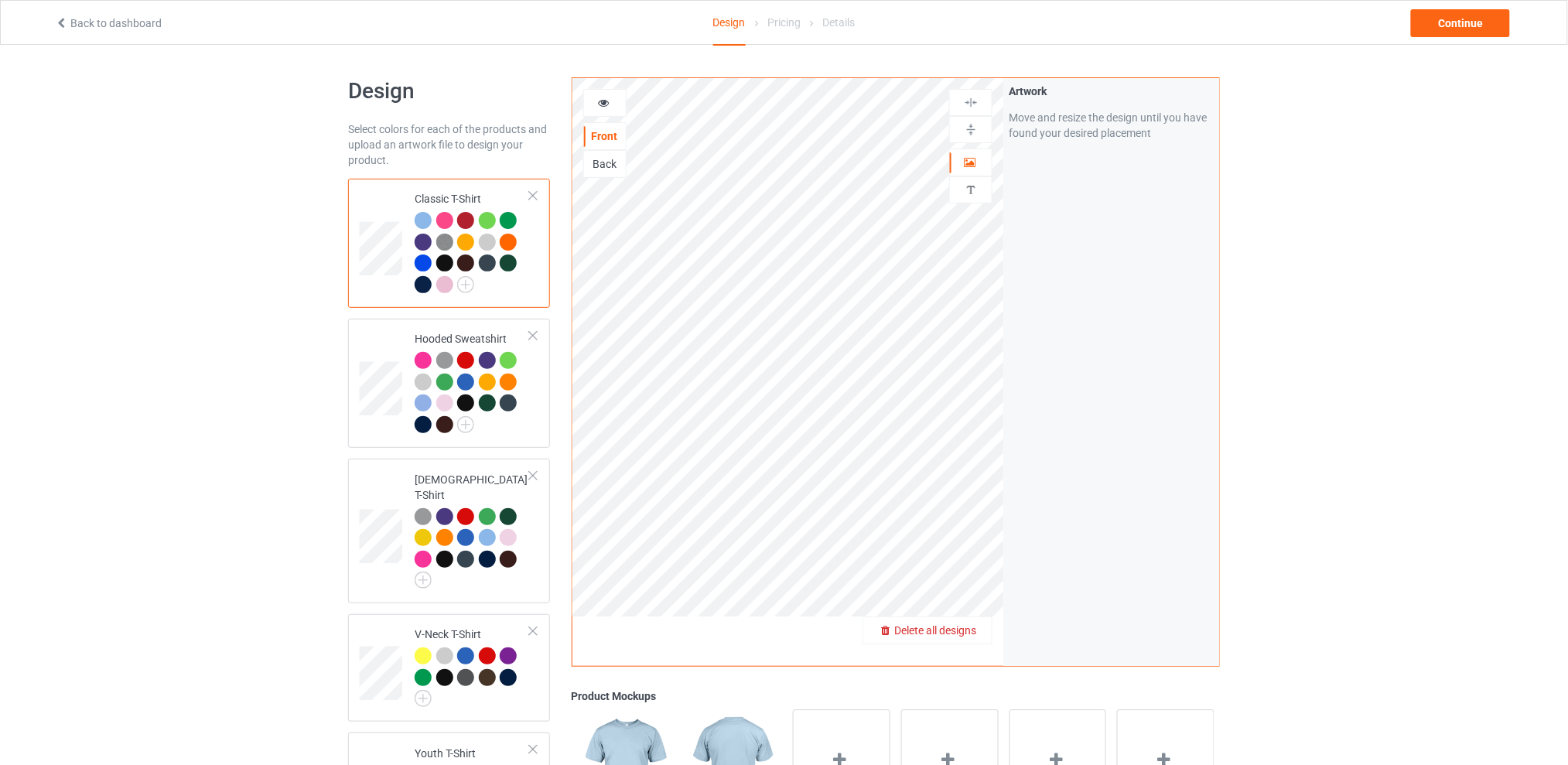
click at [966, 627] on span "Delete all designs" at bounding box center [935, 631] width 82 height 13
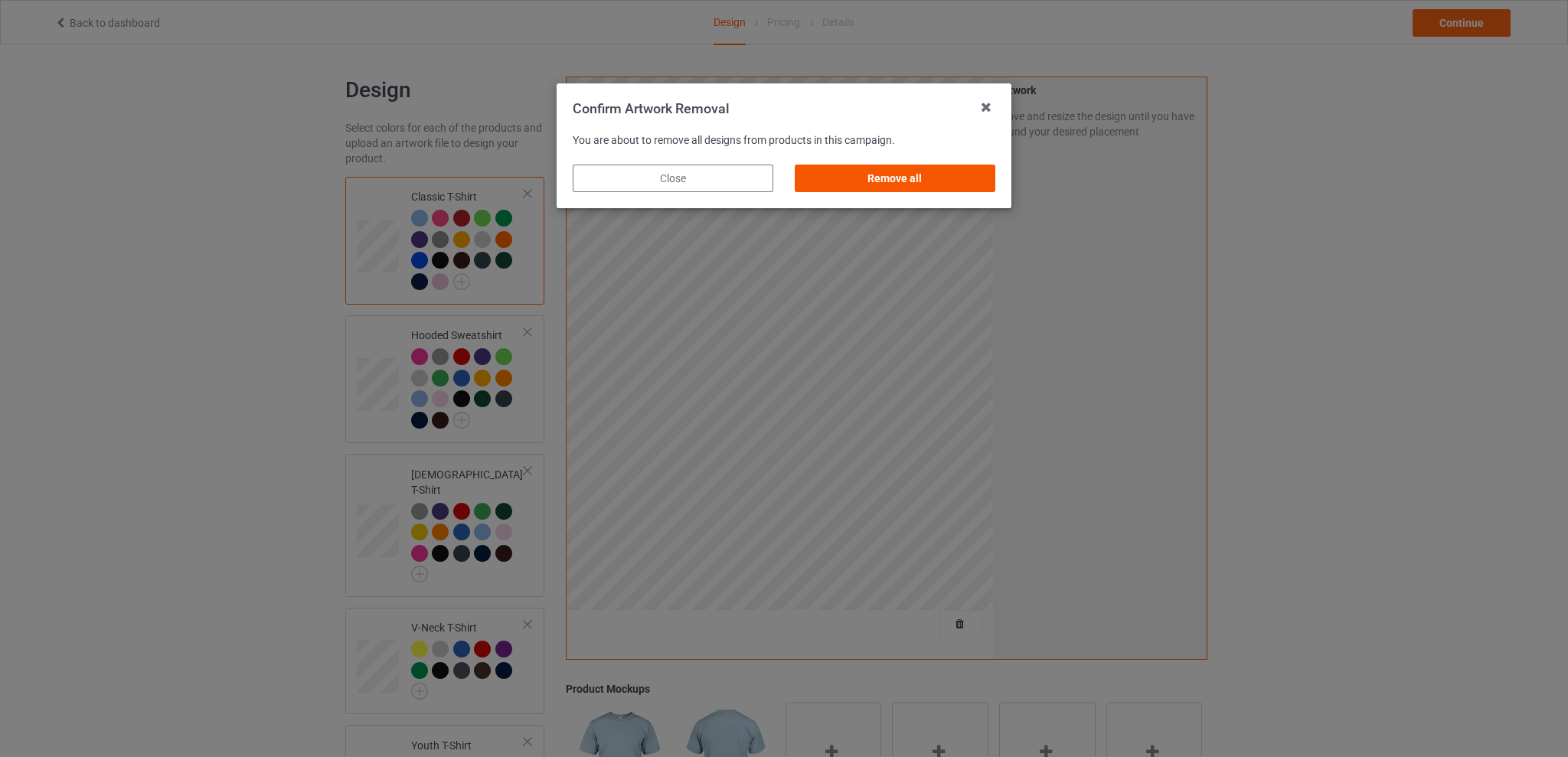
click at [936, 177] on div "Remove all" at bounding box center [895, 178] width 201 height 28
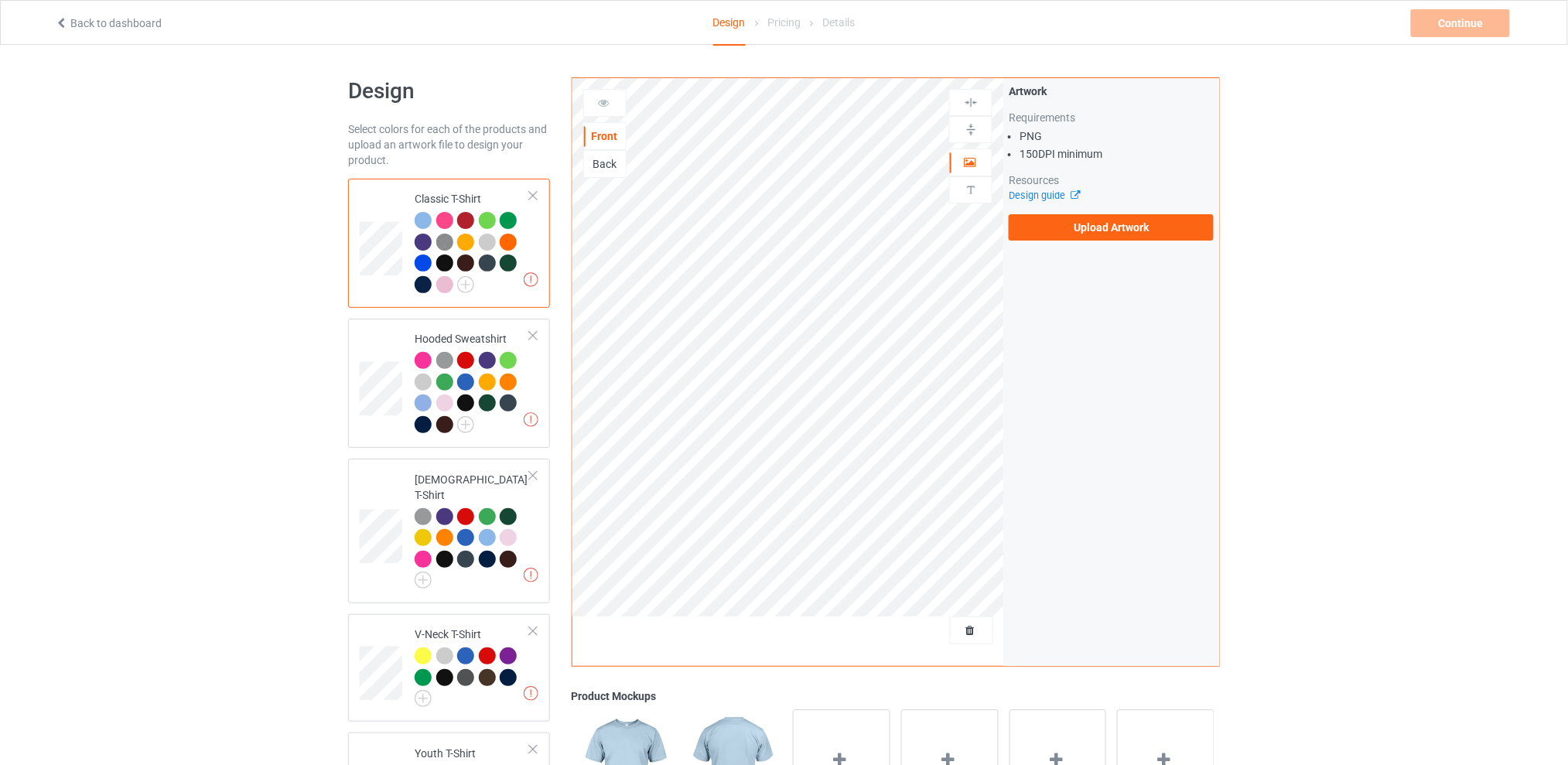
click at [602, 165] on div "Back" at bounding box center [605, 164] width 42 height 15
click at [1071, 226] on label "Upload Artwork" at bounding box center [1112, 227] width 205 height 26
click at [0, 0] on input "Upload Artwork" at bounding box center [0, 0] width 0 height 0
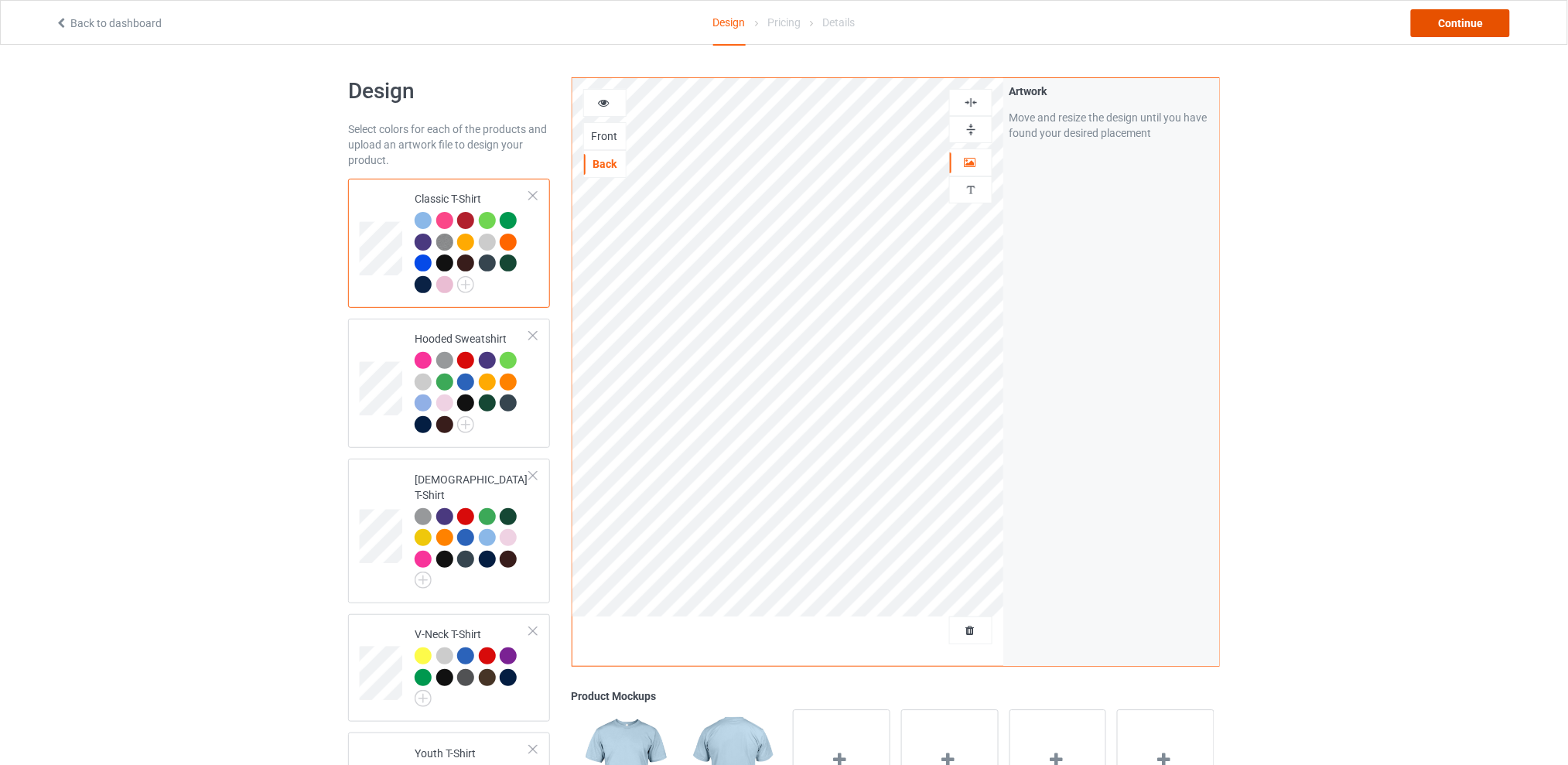
click at [1443, 25] on div "Continue" at bounding box center [1461, 23] width 99 height 28
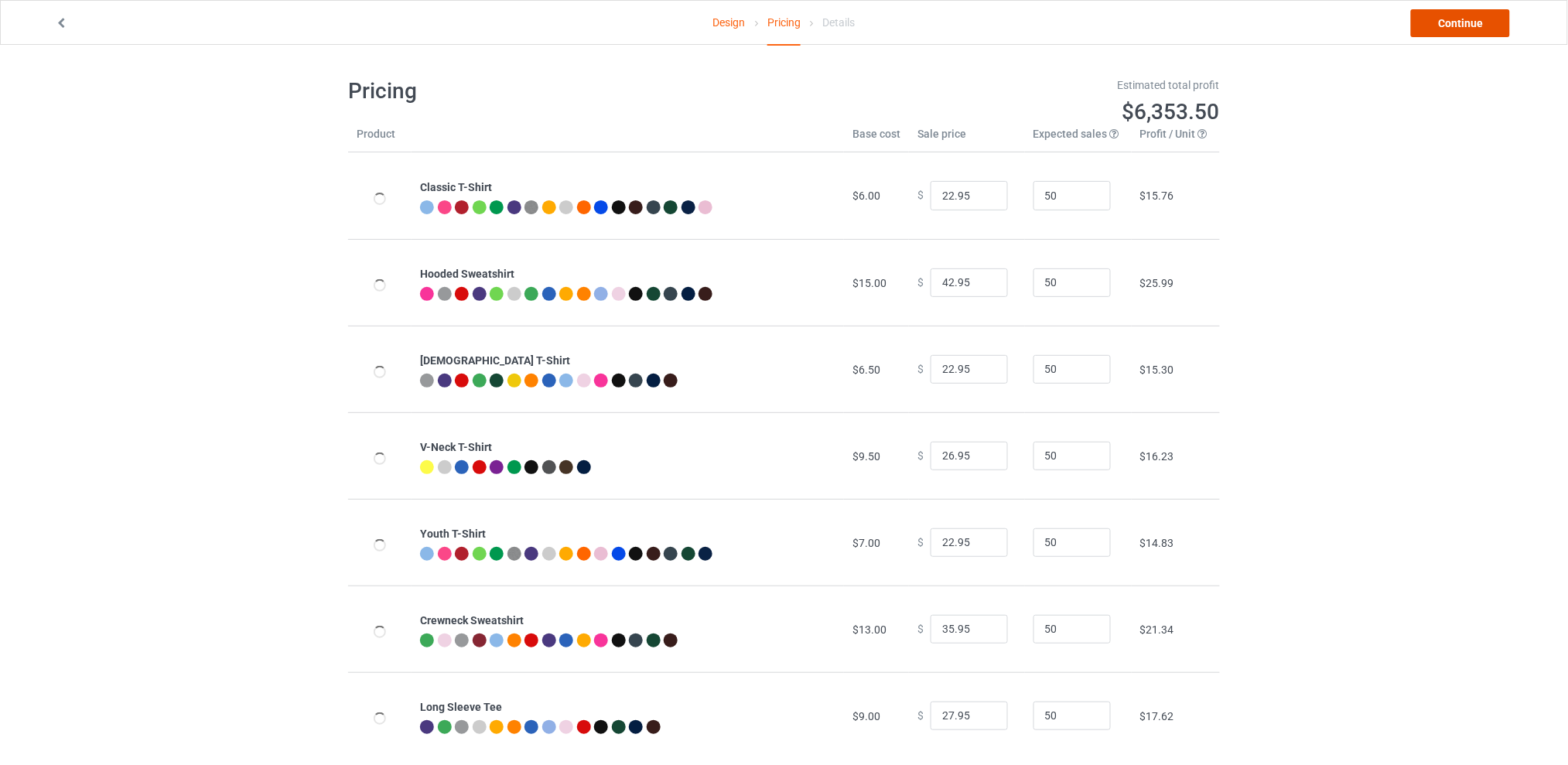
click at [1423, 25] on link "Continue" at bounding box center [1461, 23] width 99 height 28
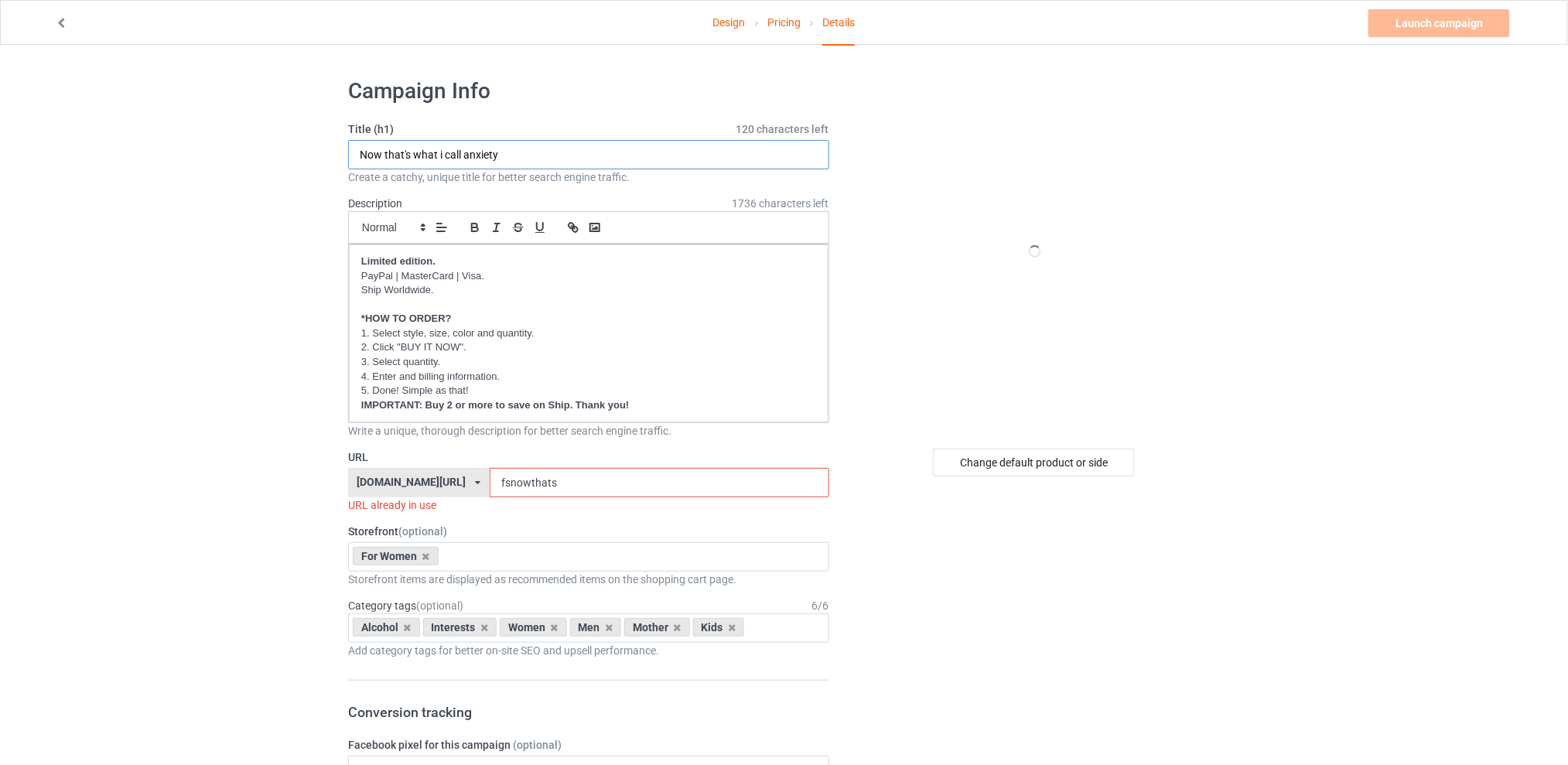
drag, startPoint x: 534, startPoint y: 153, endPoint x: 260, endPoint y: 161, distance: 274.1
click at [1019, 462] on div "Change default product or side" at bounding box center [1034, 462] width 202 height 28
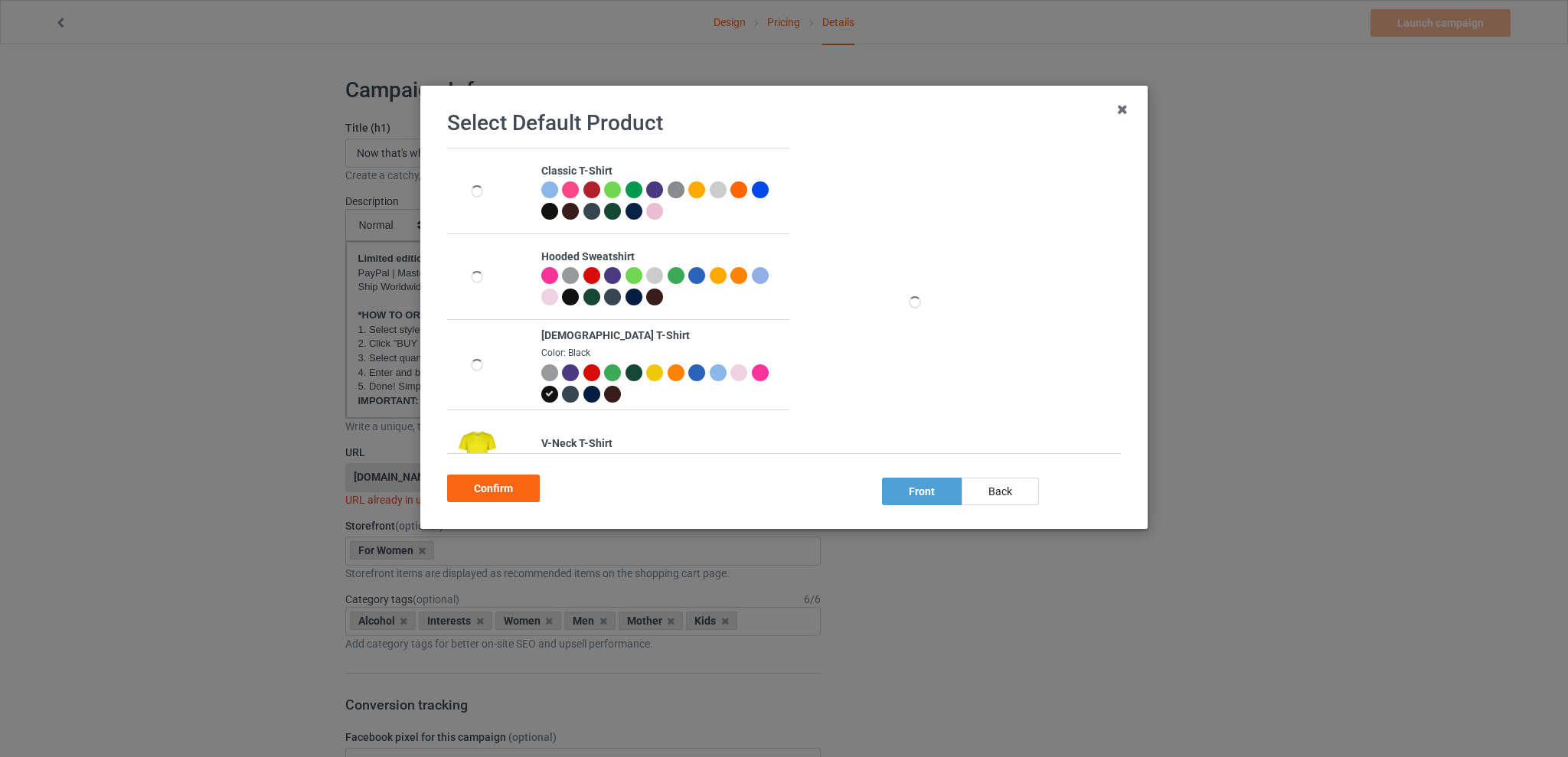
click at [590, 371] on div at bounding box center [591, 372] width 17 height 17
click at [1009, 493] on div "back" at bounding box center [1000, 491] width 77 height 28
click at [507, 489] on div "Confirm" at bounding box center [493, 488] width 93 height 28
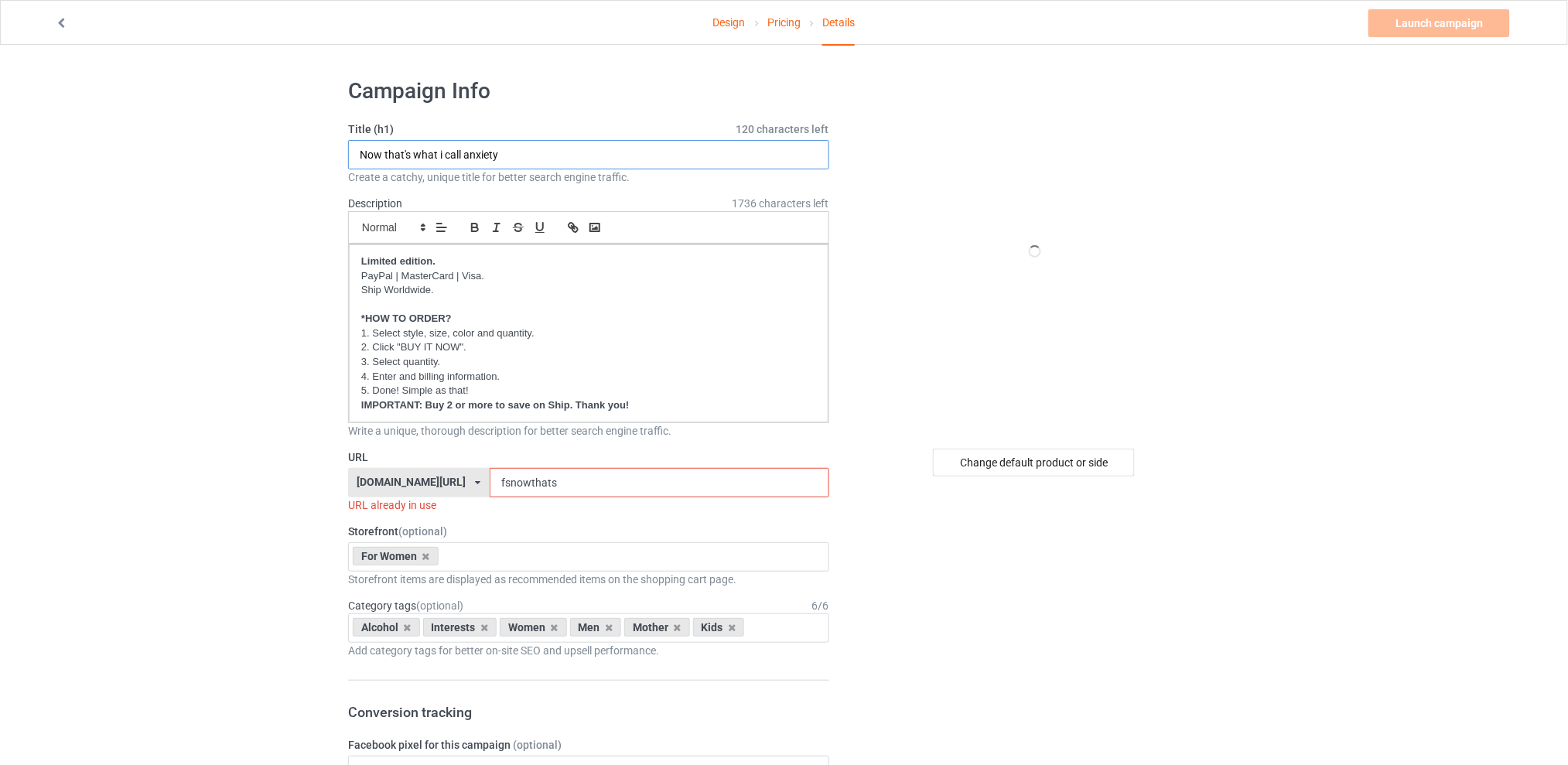
drag, startPoint x: 524, startPoint y: 158, endPoint x: 211, endPoint y: 158, distance: 313.0
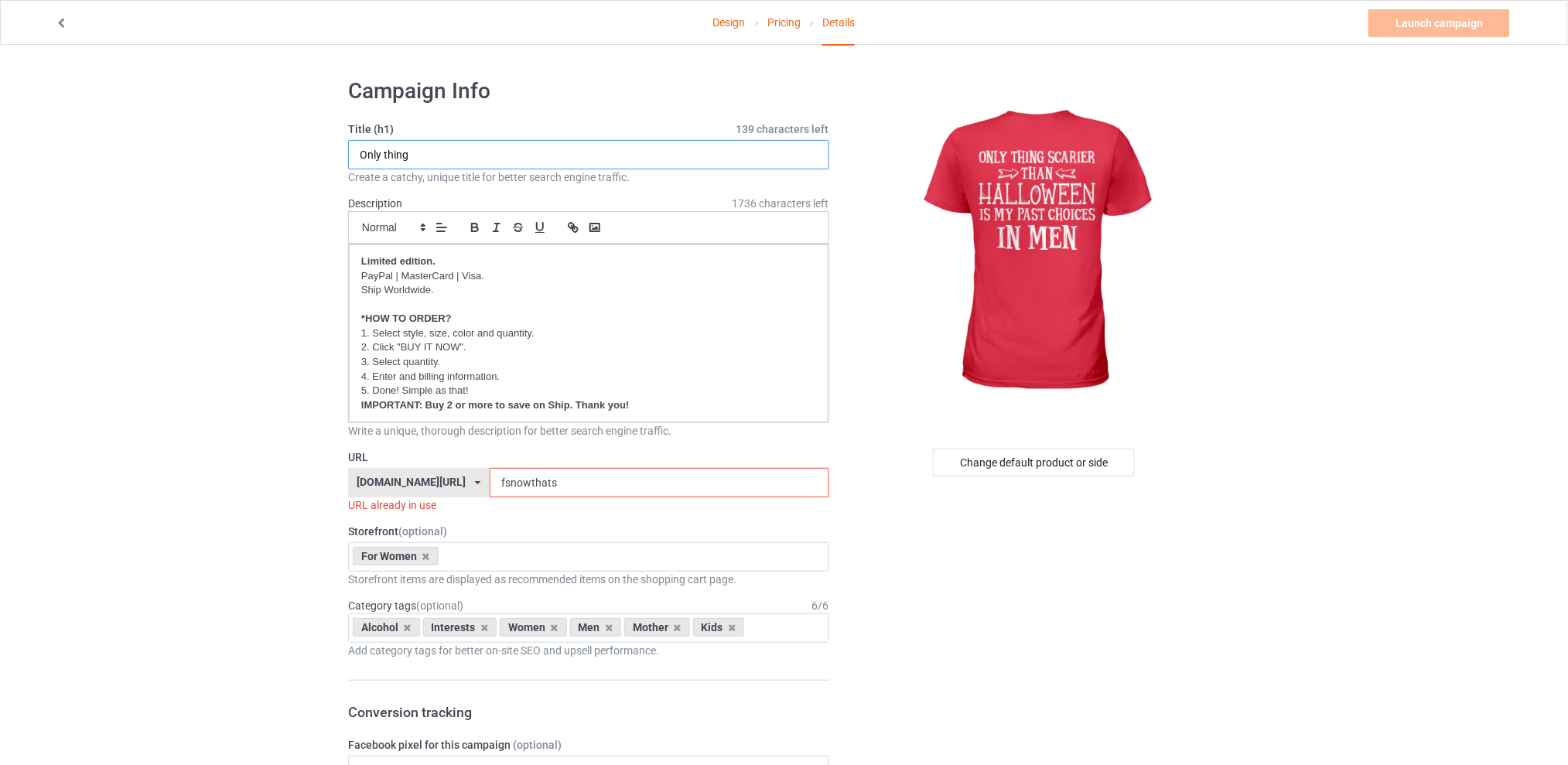
click at [432, 156] on input "Only thing" at bounding box center [588, 154] width 481 height 29
type input "Only thing scarier than [DATE]"
drag, startPoint x: 597, startPoint y: 482, endPoint x: 422, endPoint y: 490, distance: 175.2
click at [422, 490] on div "[DOMAIN_NAME][URL] [DOMAIN_NAME][URL] [DOMAIN_NAME][URL] [DOMAIN_NAME][URL] 5d7…" at bounding box center [588, 483] width 481 height 29
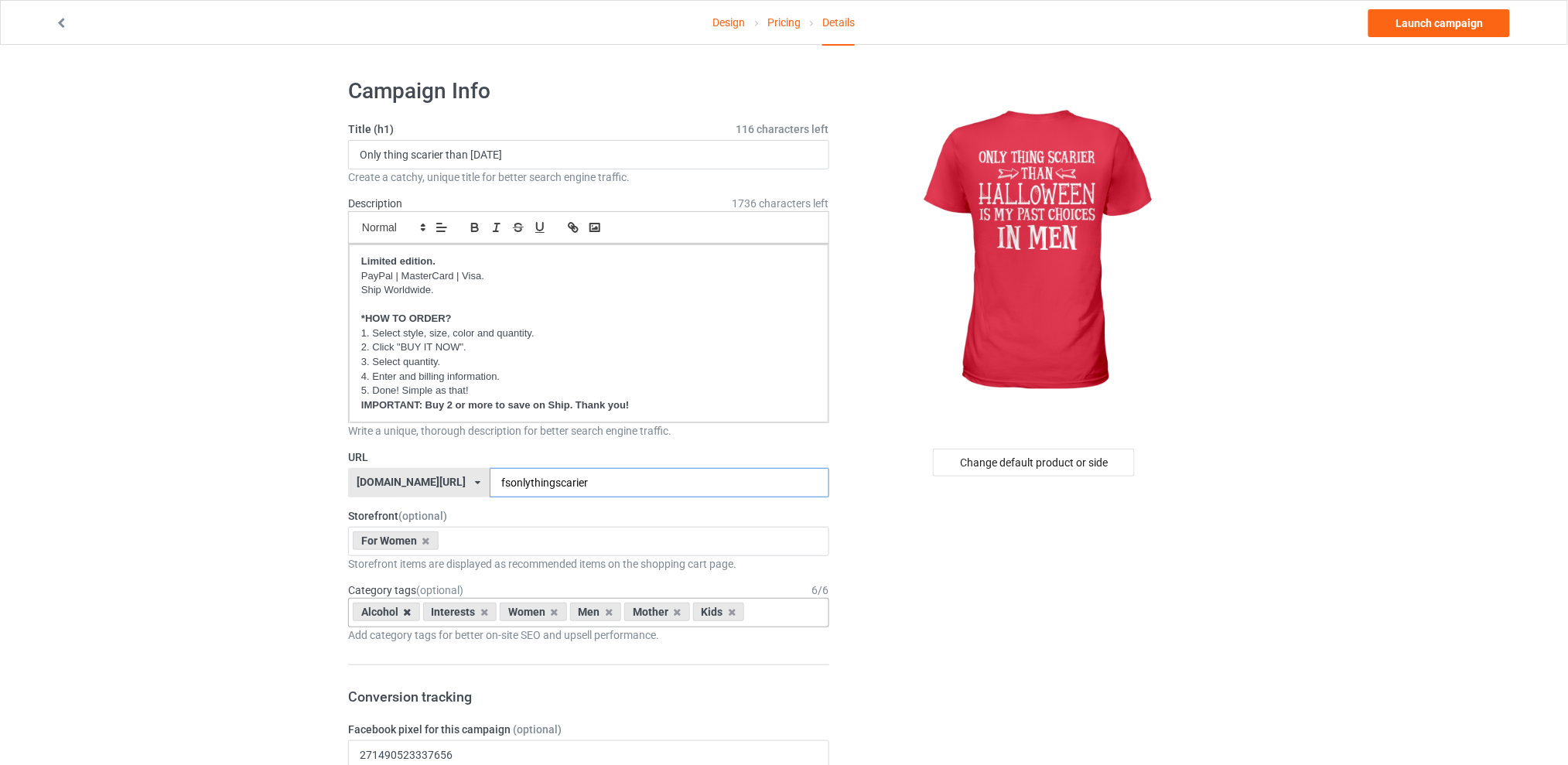
type input "fsonlythingscarier"
click at [404, 610] on icon at bounding box center [408, 612] width 8 height 10
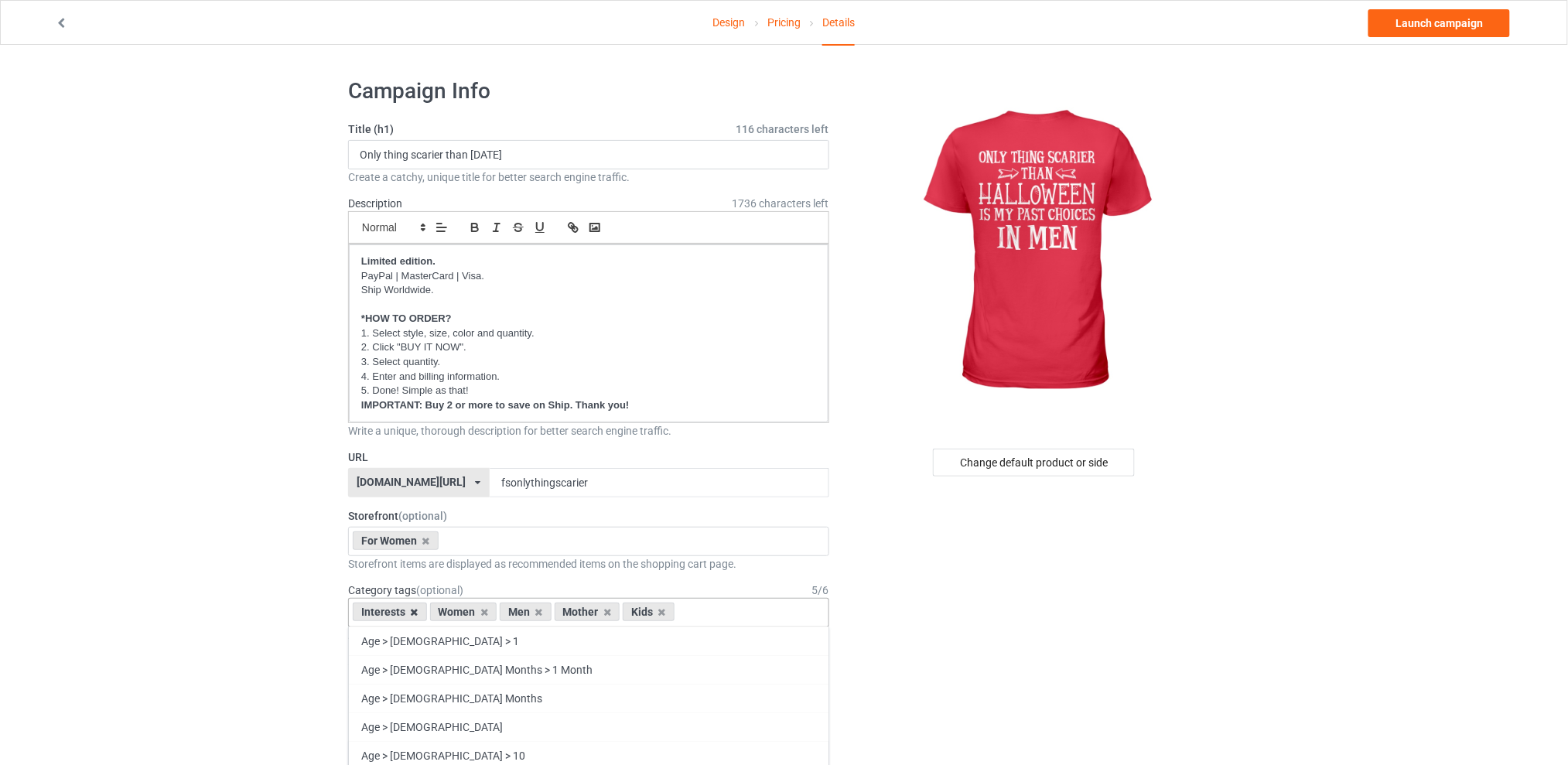
click at [416, 610] on icon at bounding box center [415, 612] width 8 height 10
click at [462, 612] on icon at bounding box center [462, 612] width 8 height 10
click at [474, 611] on icon at bounding box center [476, 612] width 8 height 10
click at [463, 613] on icon at bounding box center [462, 612] width 8 height 10
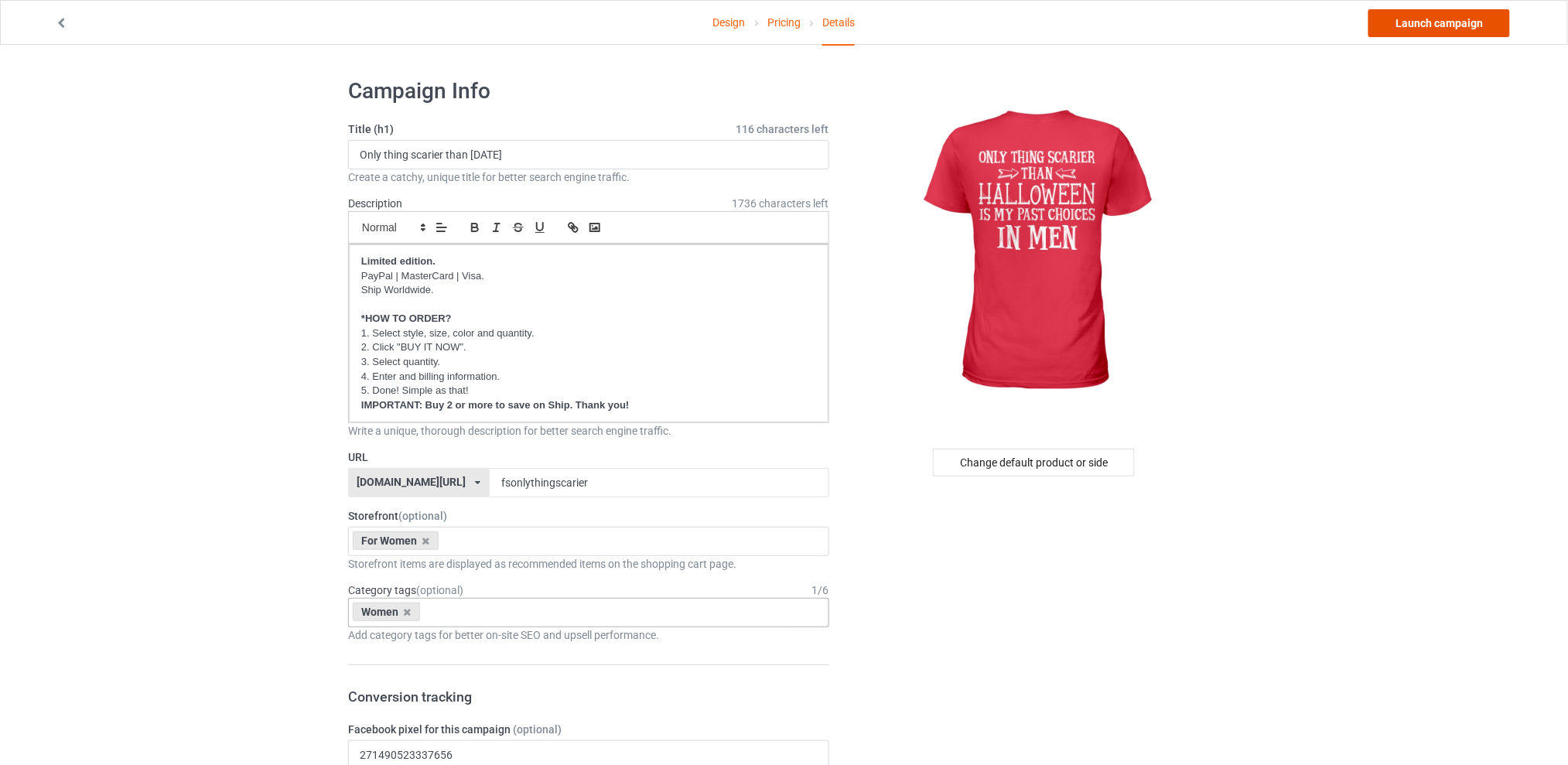
click at [1404, 14] on link "Launch campaign" at bounding box center [1439, 23] width 142 height 28
